Goal: Find specific page/section: Find specific page/section

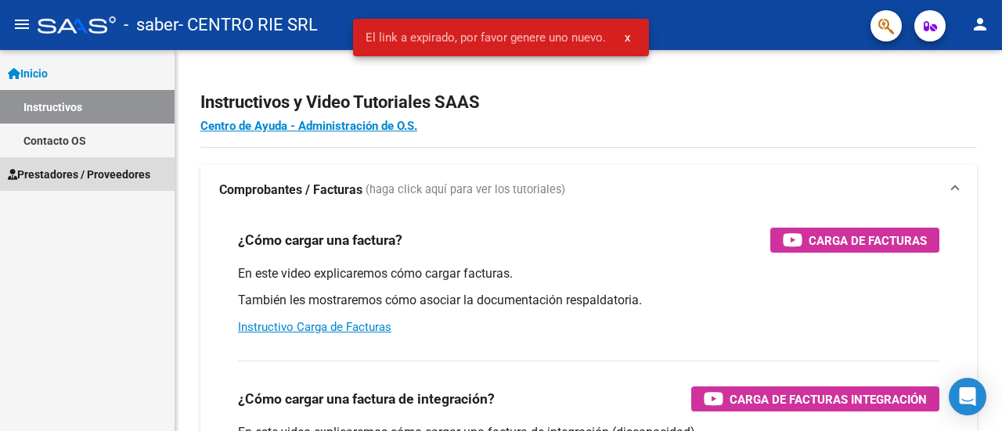
click at [96, 166] on span "Prestadores / Proveedores" at bounding box center [79, 174] width 142 height 17
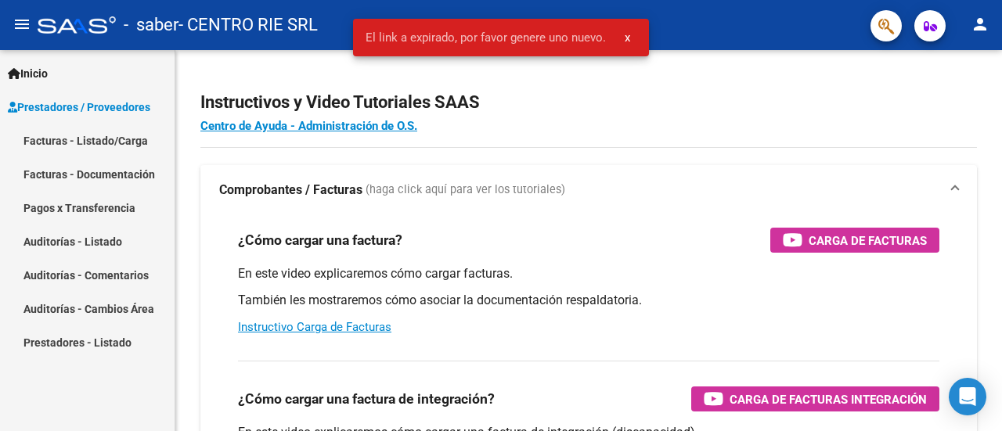
click at [111, 211] on link "Pagos x Transferencia" at bounding box center [87, 208] width 175 height 34
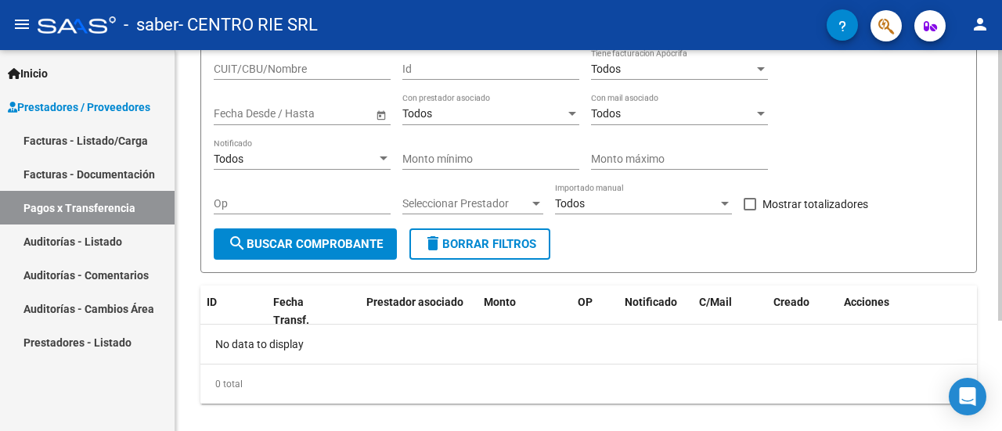
scroll to position [155, 0]
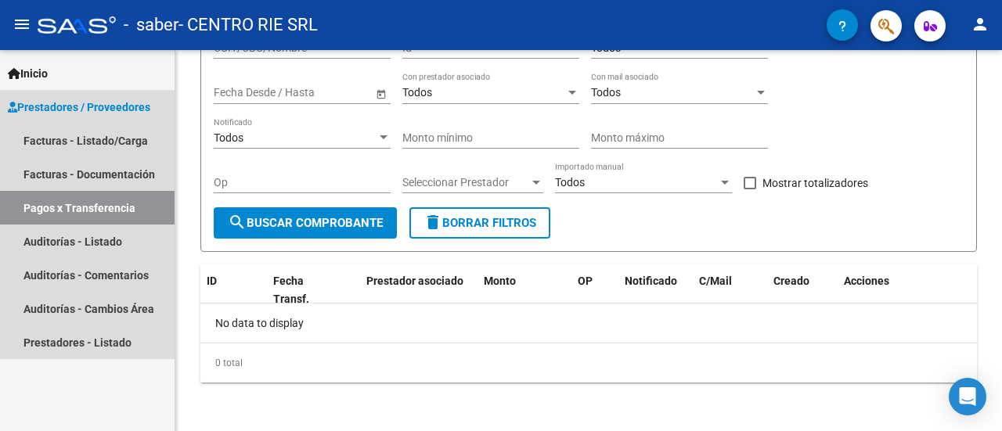
click at [89, 200] on link "Pagos x Transferencia" at bounding box center [87, 208] width 175 height 34
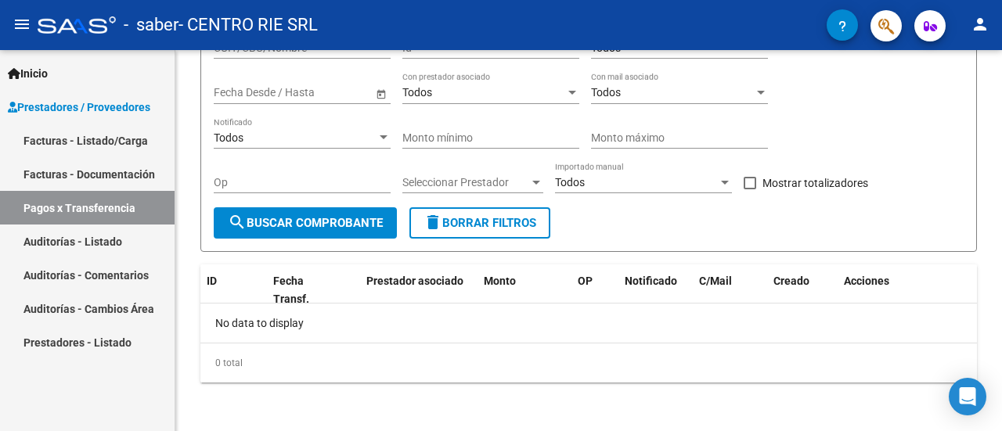
click at [70, 193] on link "Pagos x Transferencia" at bounding box center [87, 208] width 175 height 34
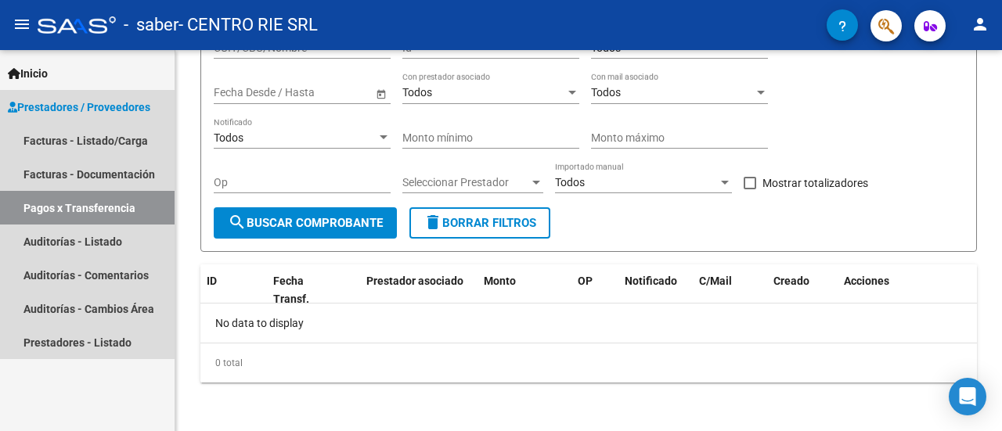
click at [74, 206] on link "Pagos x Transferencia" at bounding box center [87, 208] width 175 height 34
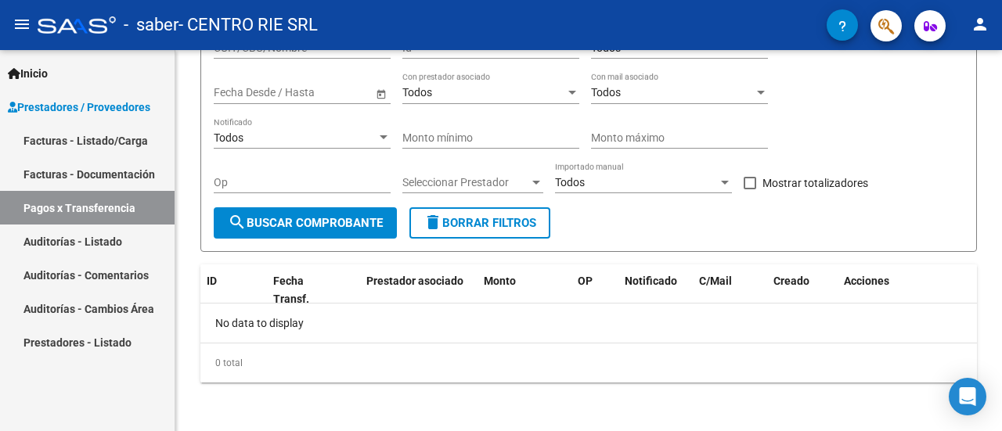
click at [74, 206] on link "Pagos x Transferencia" at bounding box center [87, 208] width 175 height 34
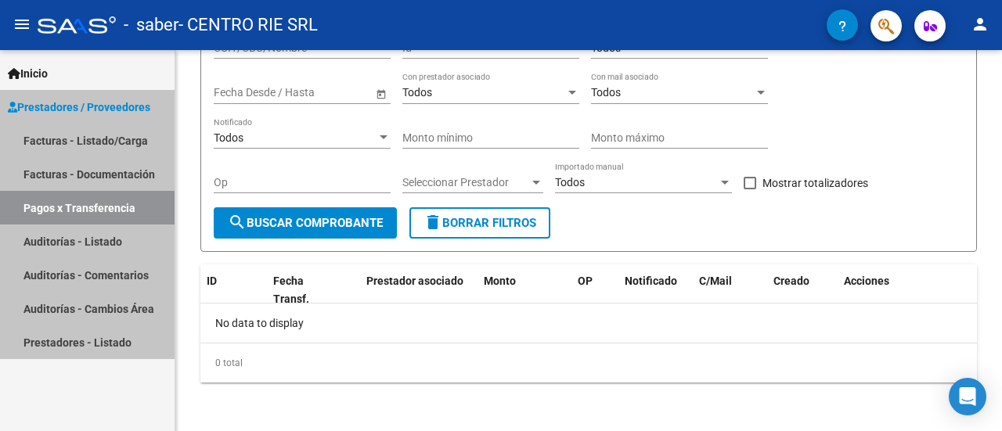
click at [74, 206] on link "Pagos x Transferencia" at bounding box center [87, 208] width 175 height 34
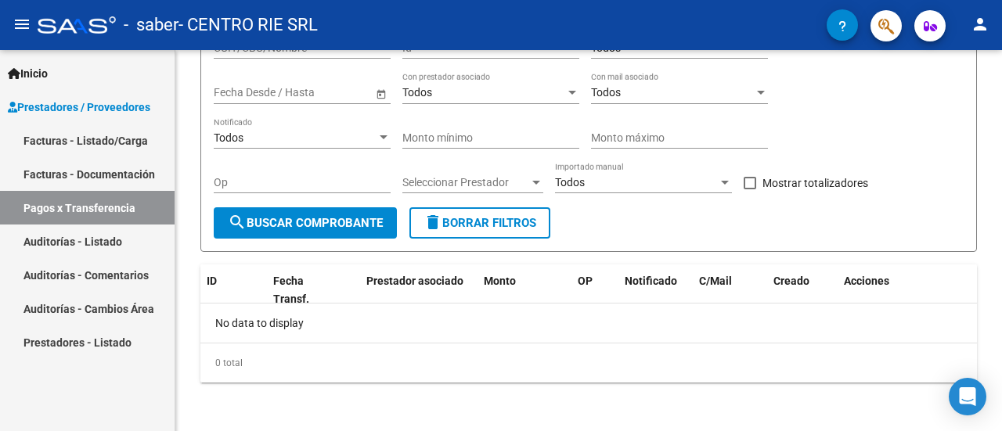
click at [102, 130] on link "Facturas - Listado/Carga" at bounding box center [87, 141] width 175 height 34
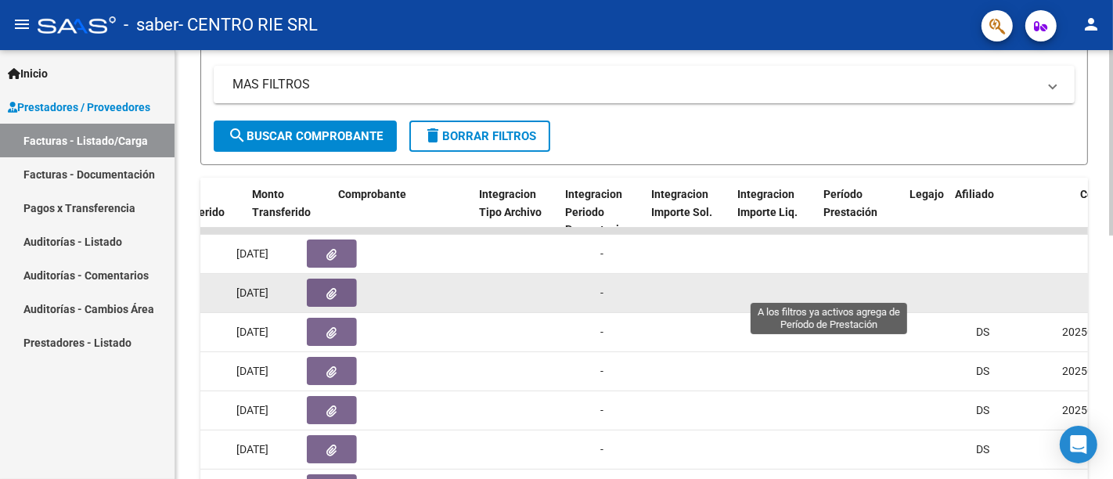
scroll to position [0, 2413]
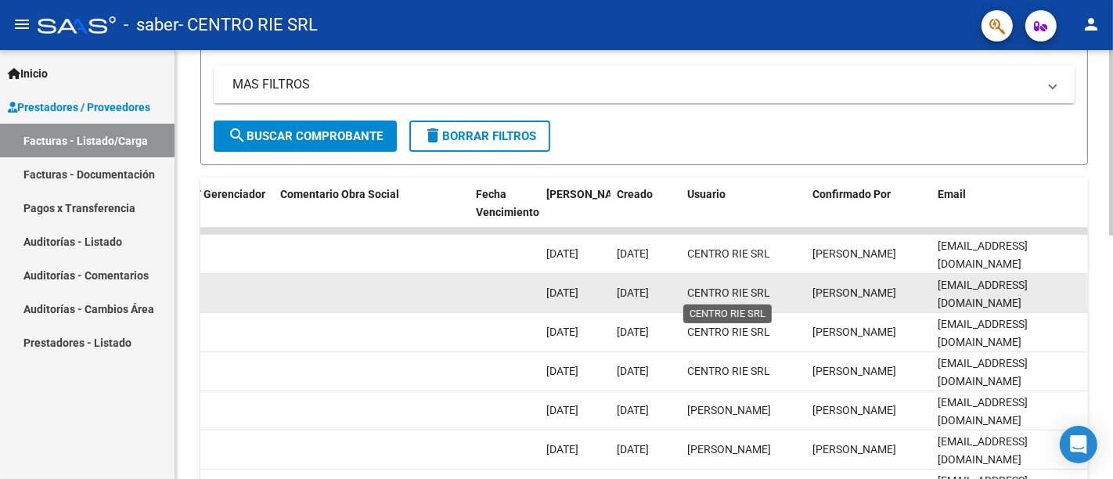
drag, startPoint x: 588, startPoint y: 283, endPoint x: 599, endPoint y: 288, distance: 11.9
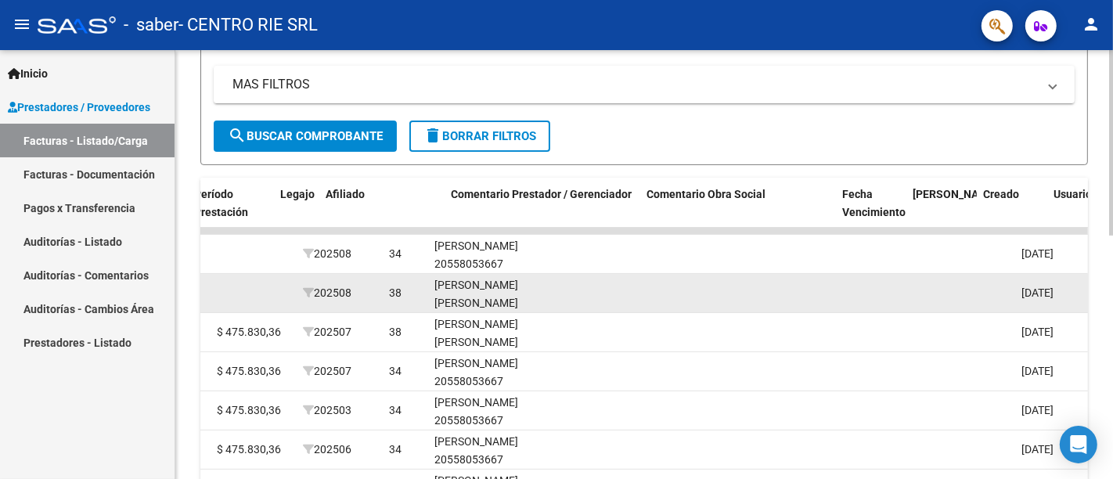
scroll to position [0, 2110]
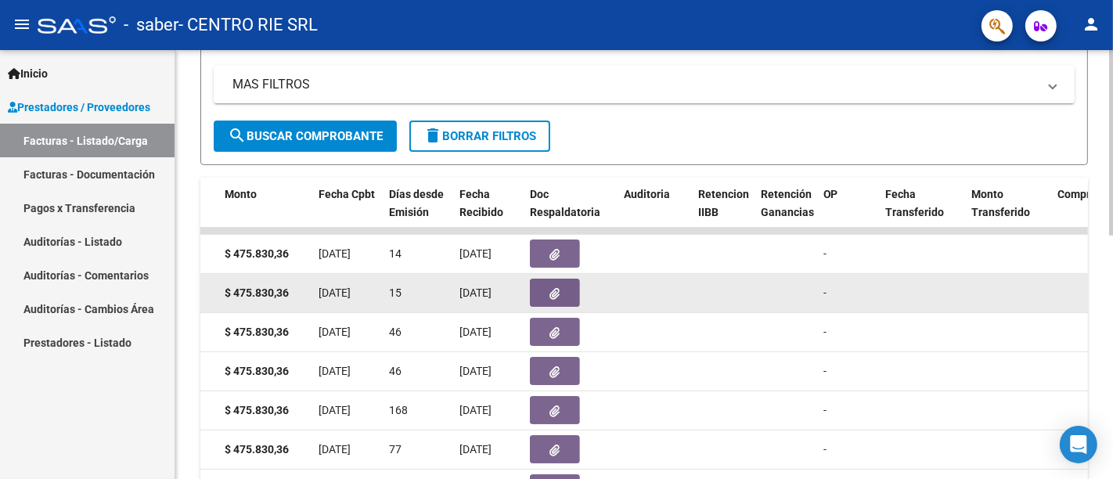
drag, startPoint x: 737, startPoint y: 295, endPoint x: 802, endPoint y: 298, distance: 64.3
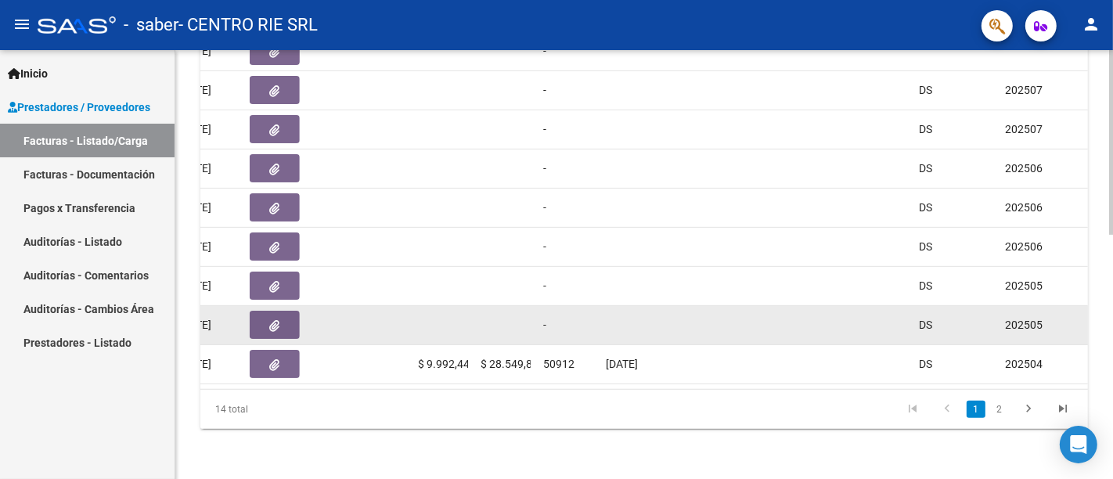
scroll to position [565, 0]
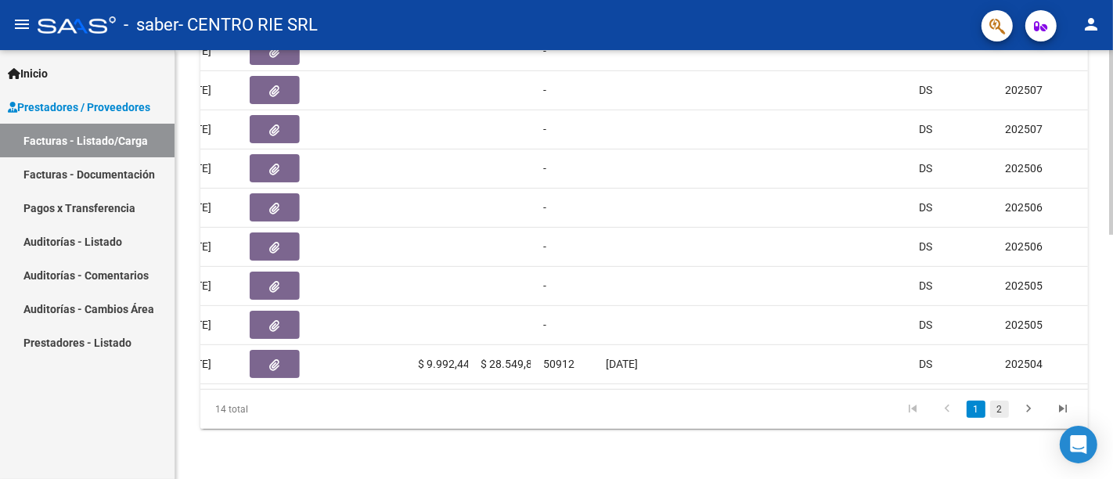
click at [989, 410] on link "2" at bounding box center [999, 409] width 19 height 17
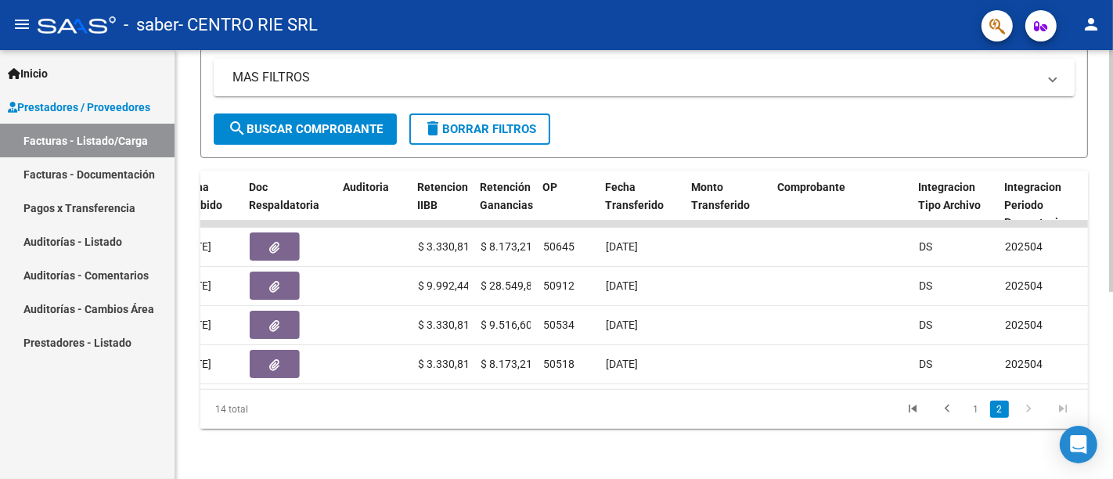
scroll to position [331, 0]
click at [967, 411] on link "1" at bounding box center [976, 409] width 19 height 17
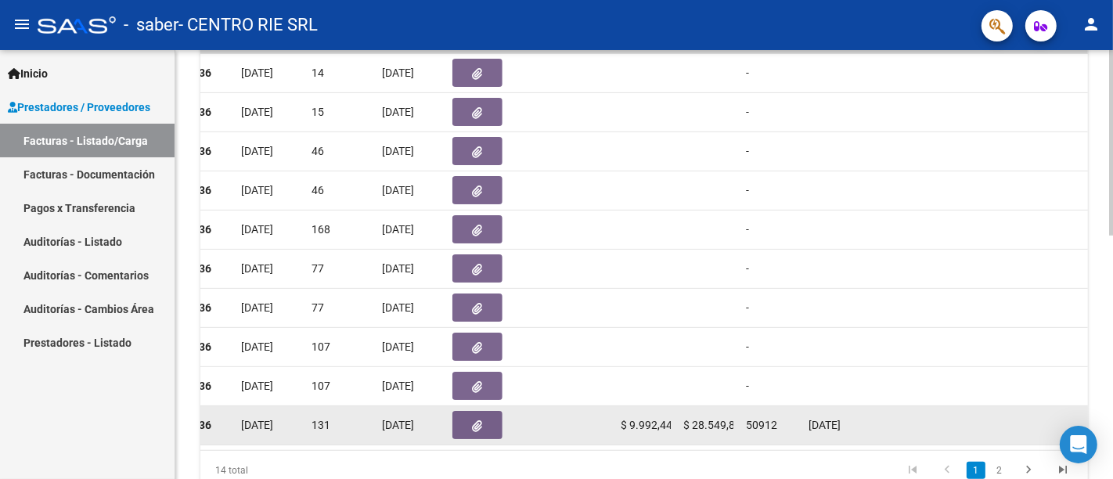
scroll to position [305, 0]
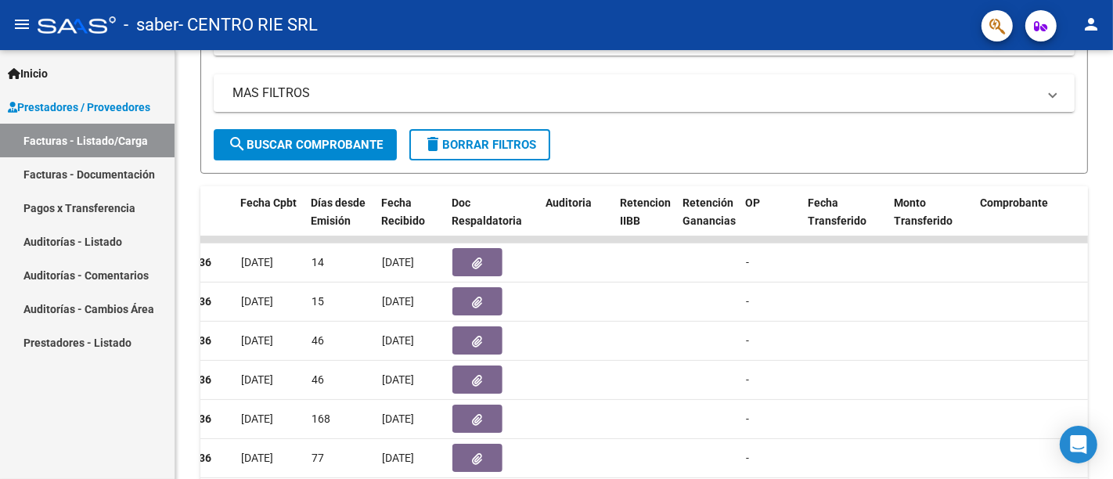
drag, startPoint x: 117, startPoint y: 203, endPoint x: 119, endPoint y: 222, distance: 18.9
click at [117, 203] on link "Pagos x Transferencia" at bounding box center [87, 208] width 175 height 34
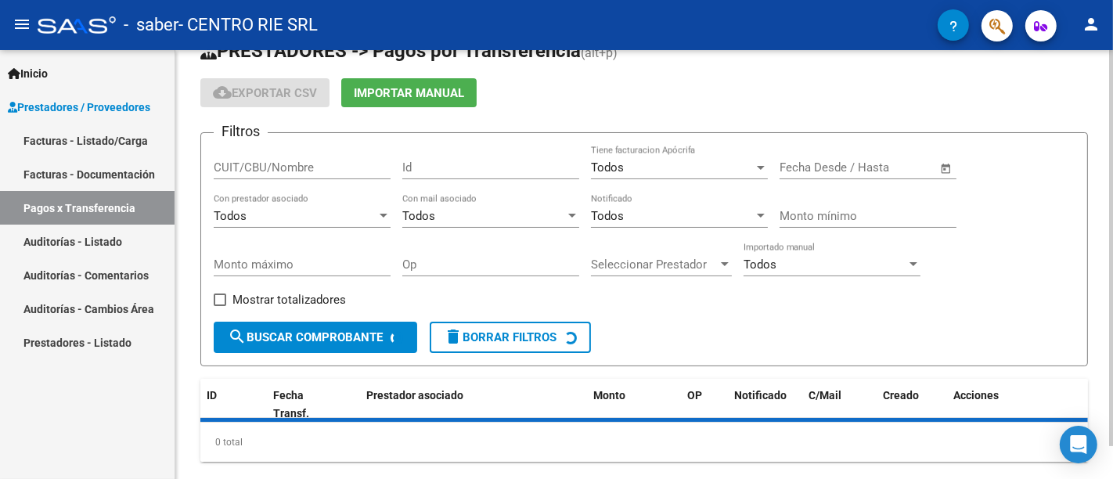
scroll to position [72, 0]
